Goal: Information Seeking & Learning: Learn about a topic

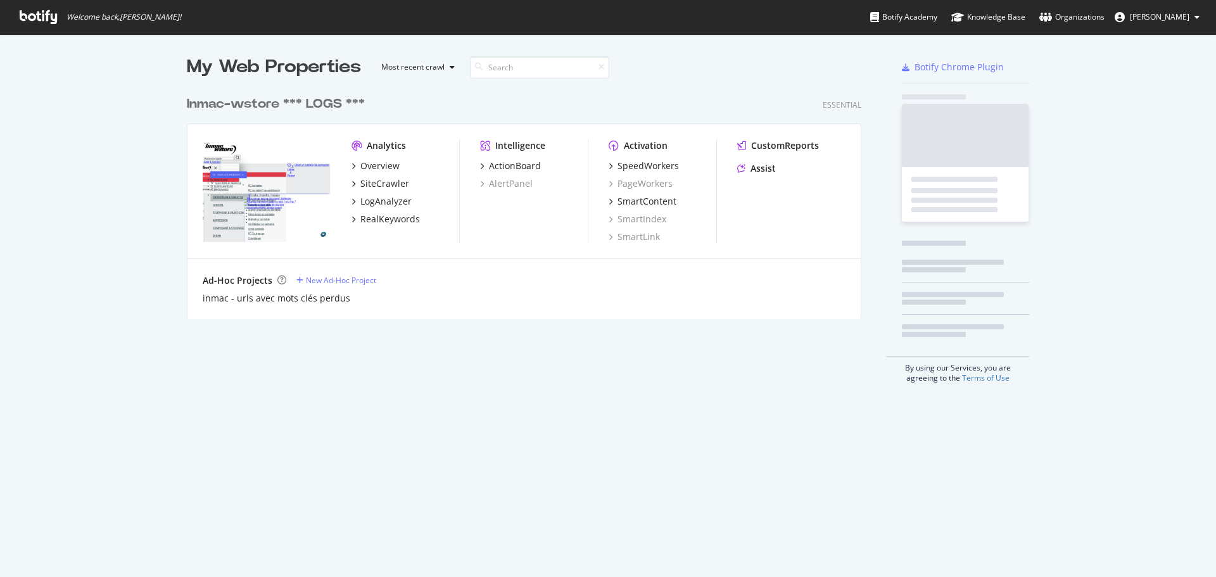
scroll to position [567, 1197]
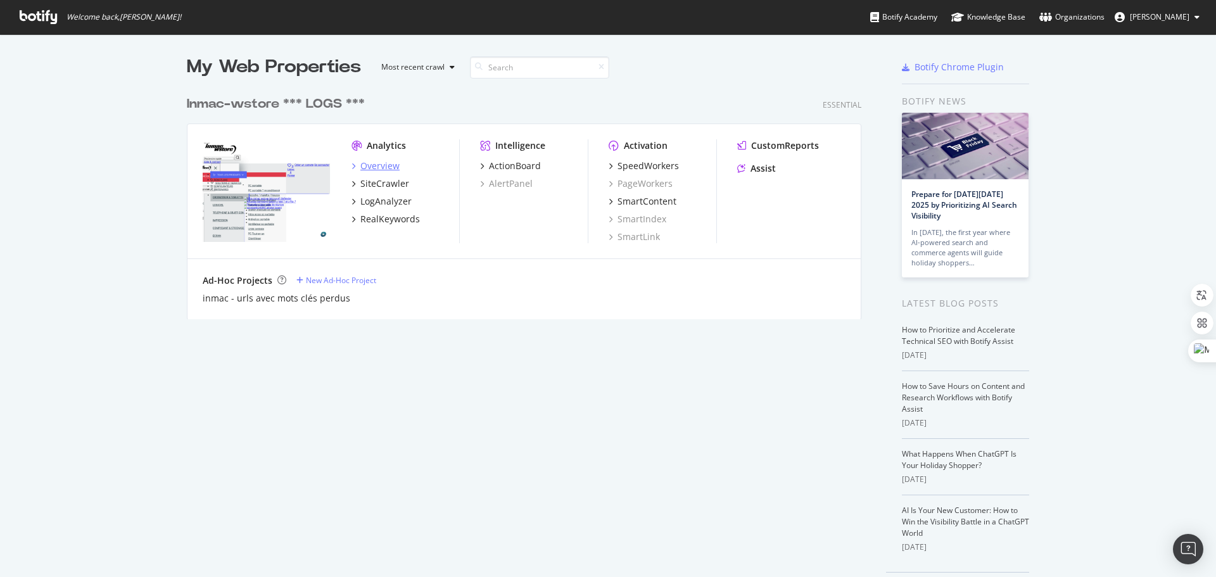
click at [364, 161] on div "Overview" at bounding box center [379, 166] width 39 height 13
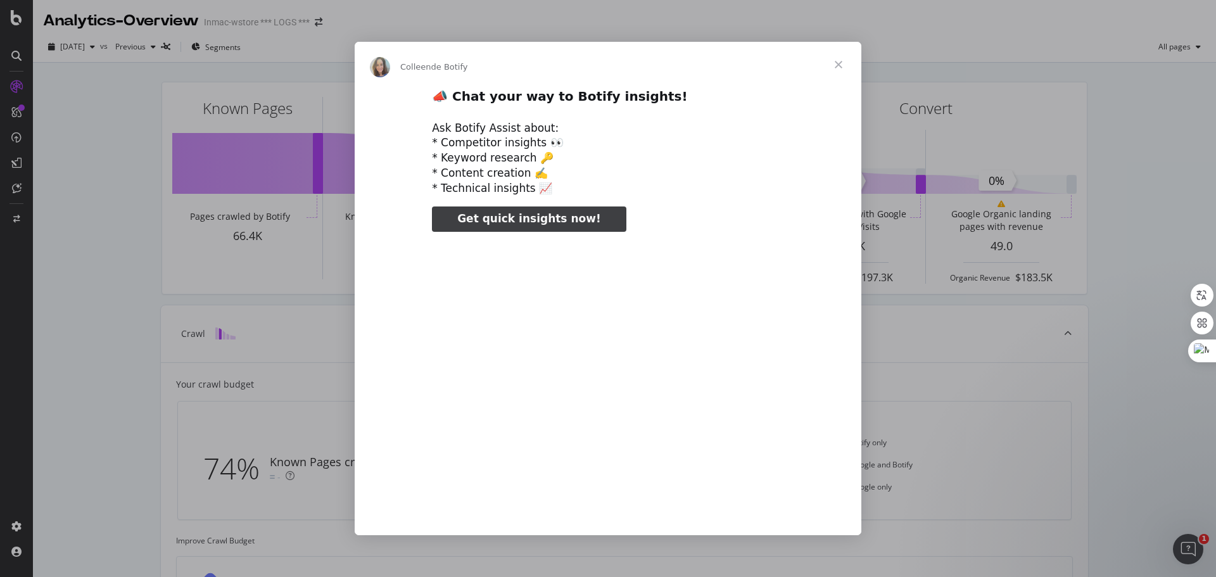
type input "3296666"
click at [838, 65] on span "Fermer" at bounding box center [838, 65] width 46 height 46
